Goal: Navigation & Orientation: Find specific page/section

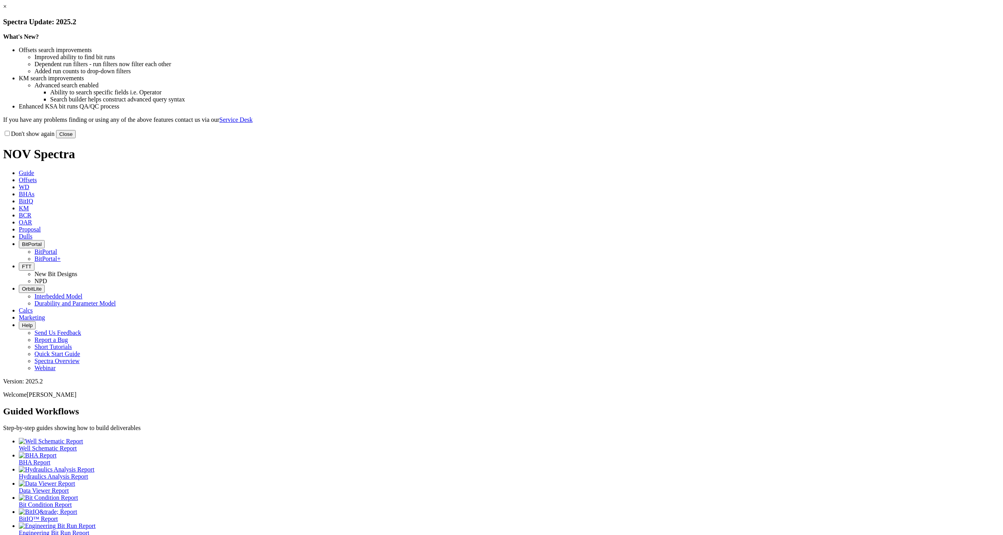
click at [76, 138] on button "Close" at bounding box center [66, 134] width 20 height 8
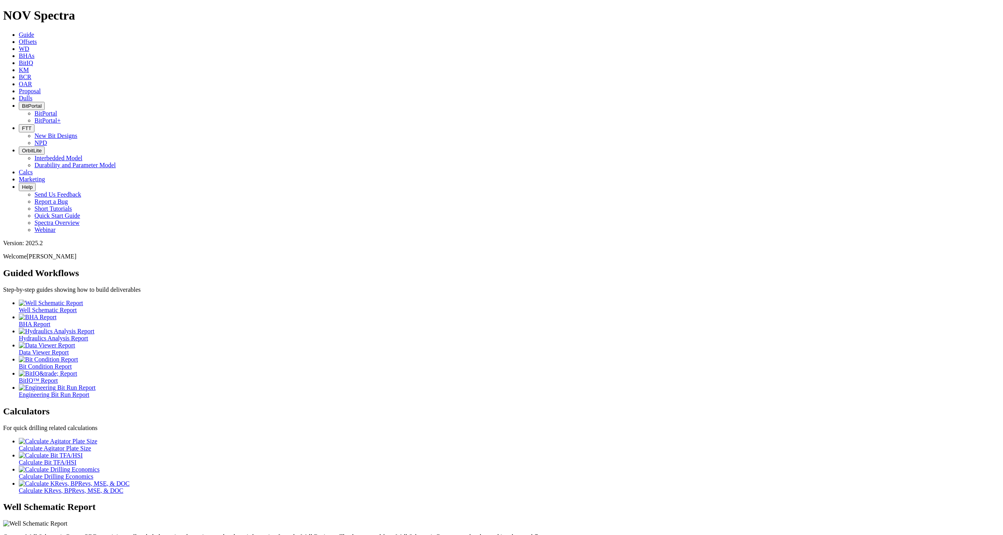
click at [22, 103] on icon "button" at bounding box center [22, 106] width 0 height 6
click at [57, 110] on link "BitPortal" at bounding box center [45, 113] width 23 height 7
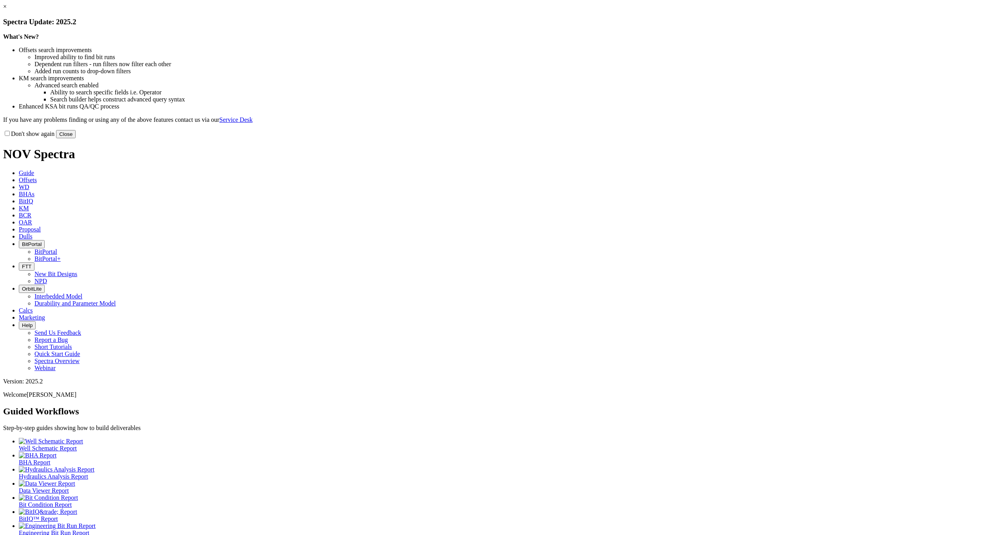
click at [76, 138] on button "Close" at bounding box center [66, 134] width 20 height 8
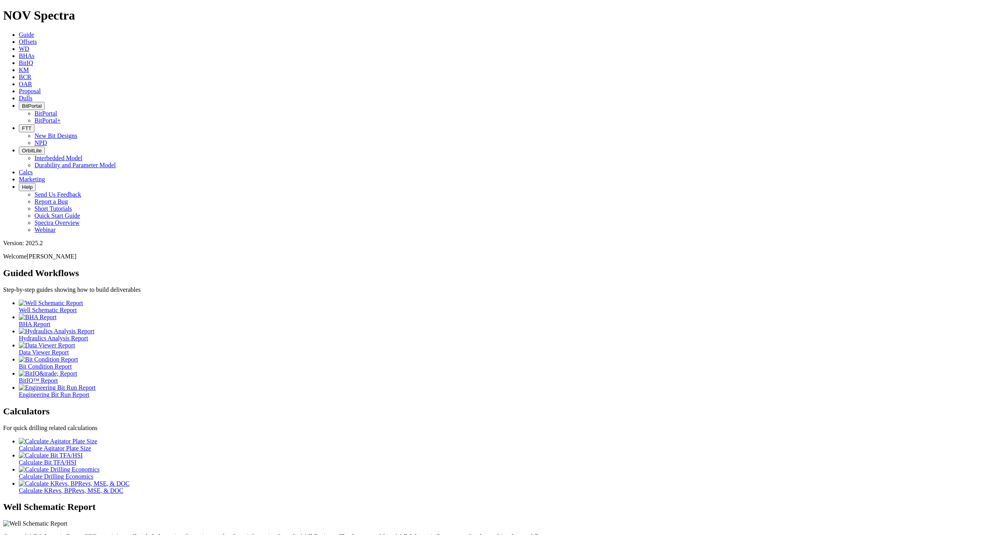
click at [42, 103] on span "BitPortal" at bounding box center [32, 106] width 20 height 6
click at [61, 117] on link "BitPortal+" at bounding box center [47, 120] width 26 height 7
